Goal: Transaction & Acquisition: Subscribe to service/newsletter

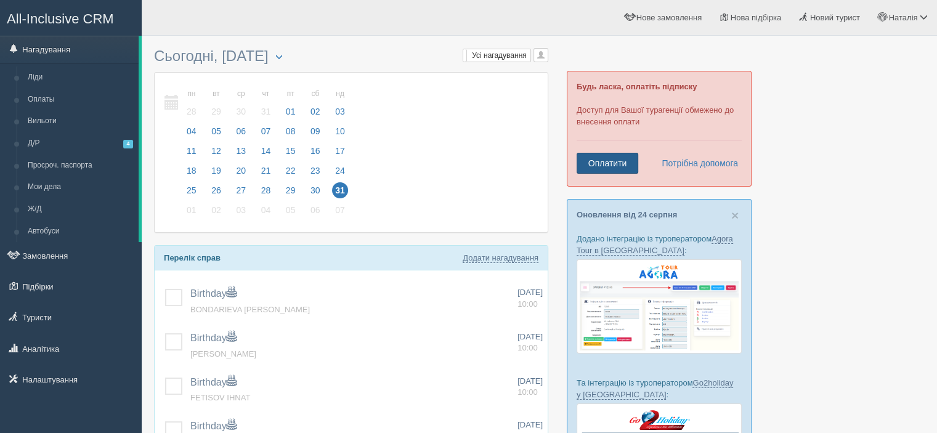
click at [621, 165] on link "Оплатити" at bounding box center [608, 163] width 62 height 21
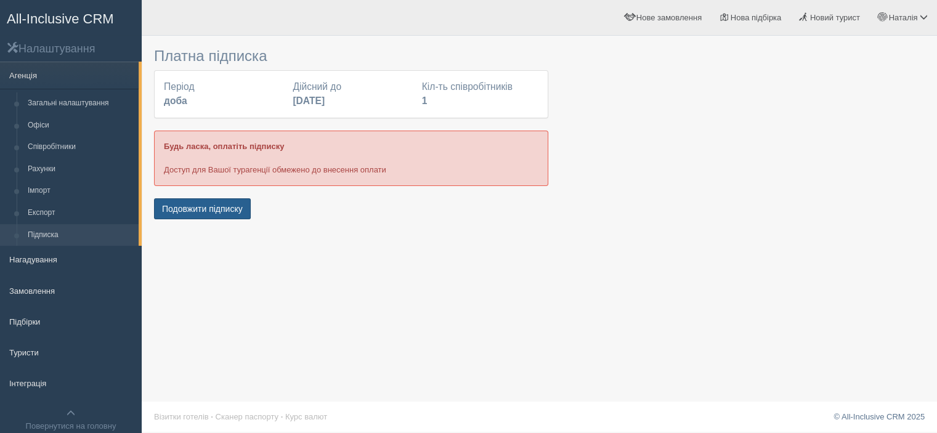
click at [206, 211] on button "Подовжити підписку" at bounding box center [202, 208] width 97 height 21
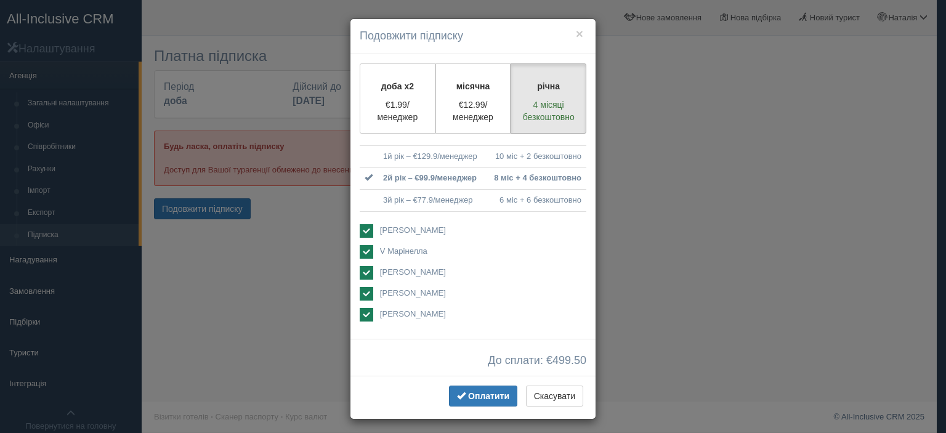
click at [364, 224] on ins at bounding box center [367, 231] width 14 height 14
checkbox input "false"
click at [360, 252] on ins at bounding box center [367, 252] width 14 height 14
checkbox input "false"
click at [361, 270] on ins at bounding box center [367, 273] width 14 height 14
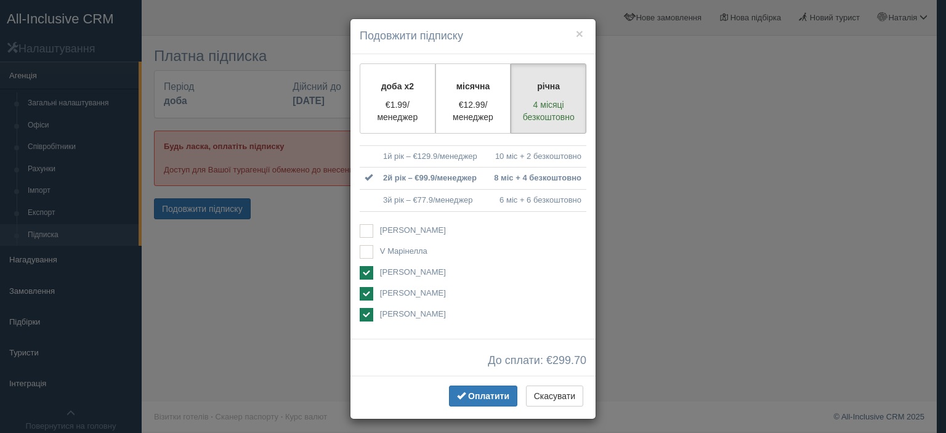
checkbox input "false"
click at [361, 317] on ins at bounding box center [367, 315] width 14 height 14
checkbox input "false"
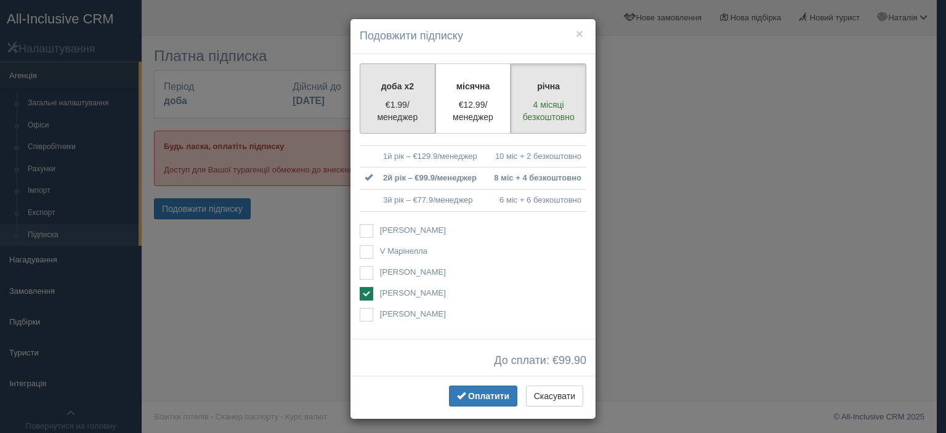
click at [380, 109] on p "€1.99/менеджер" at bounding box center [398, 111] width 60 height 25
radio input "true"
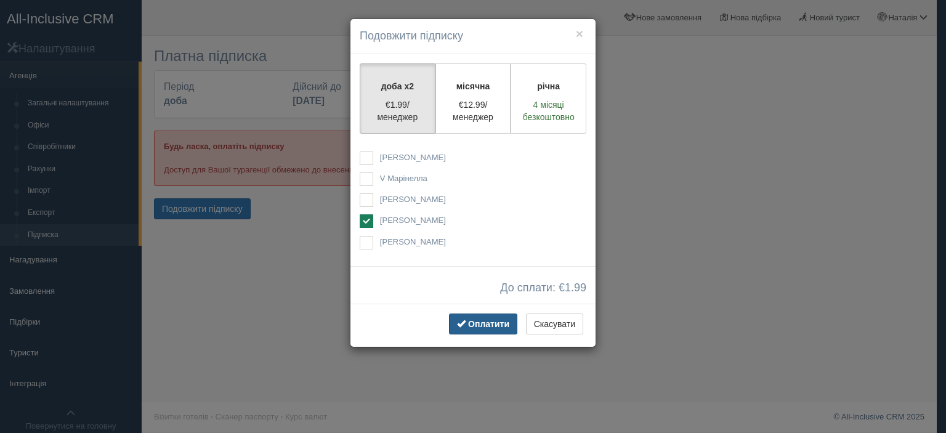
click at [471, 322] on span "Оплатити" at bounding box center [488, 324] width 41 height 10
